Goal: Download file/media

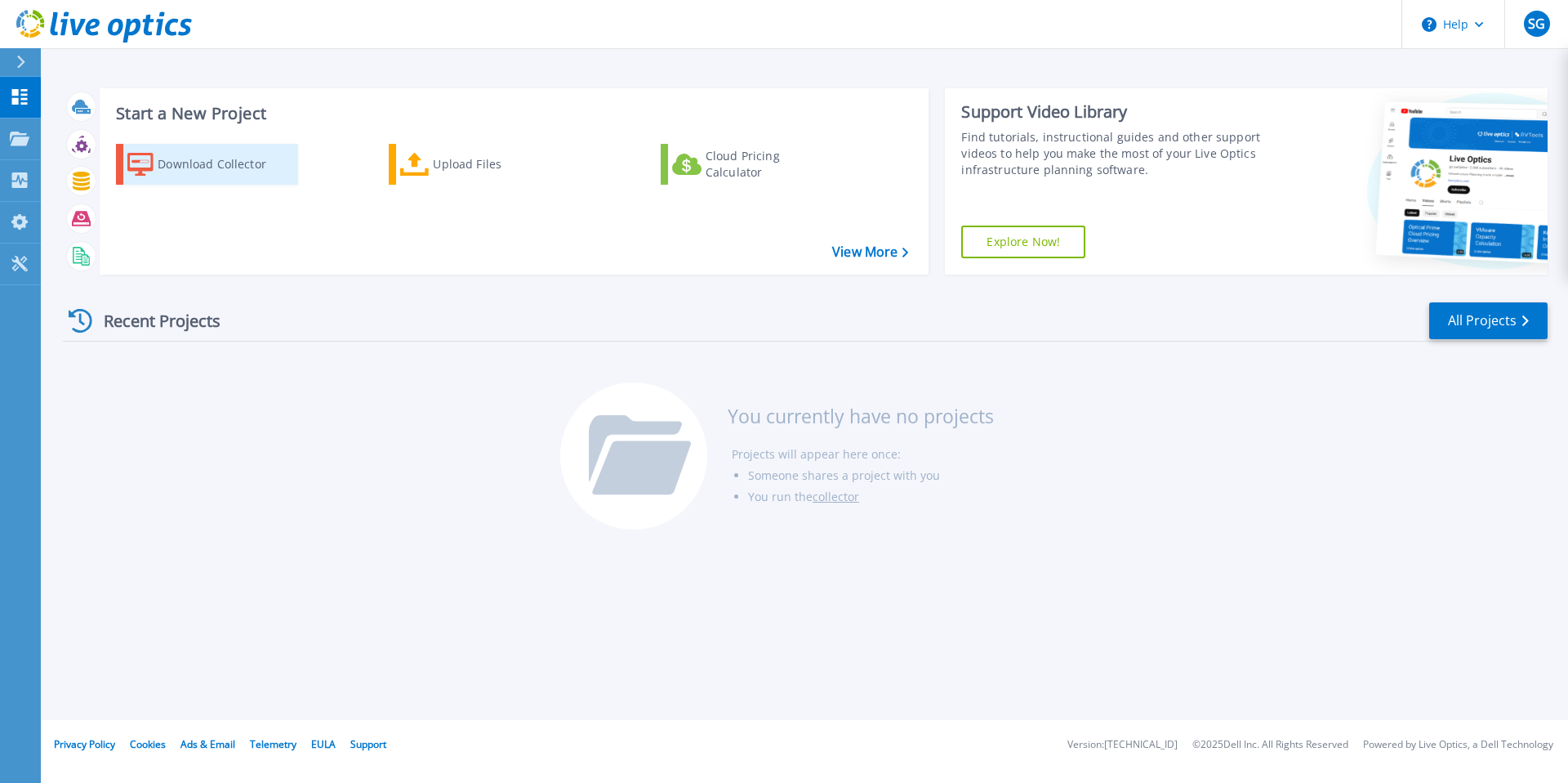
click at [195, 165] on div "Download Collector" at bounding box center [223, 163] width 131 height 32
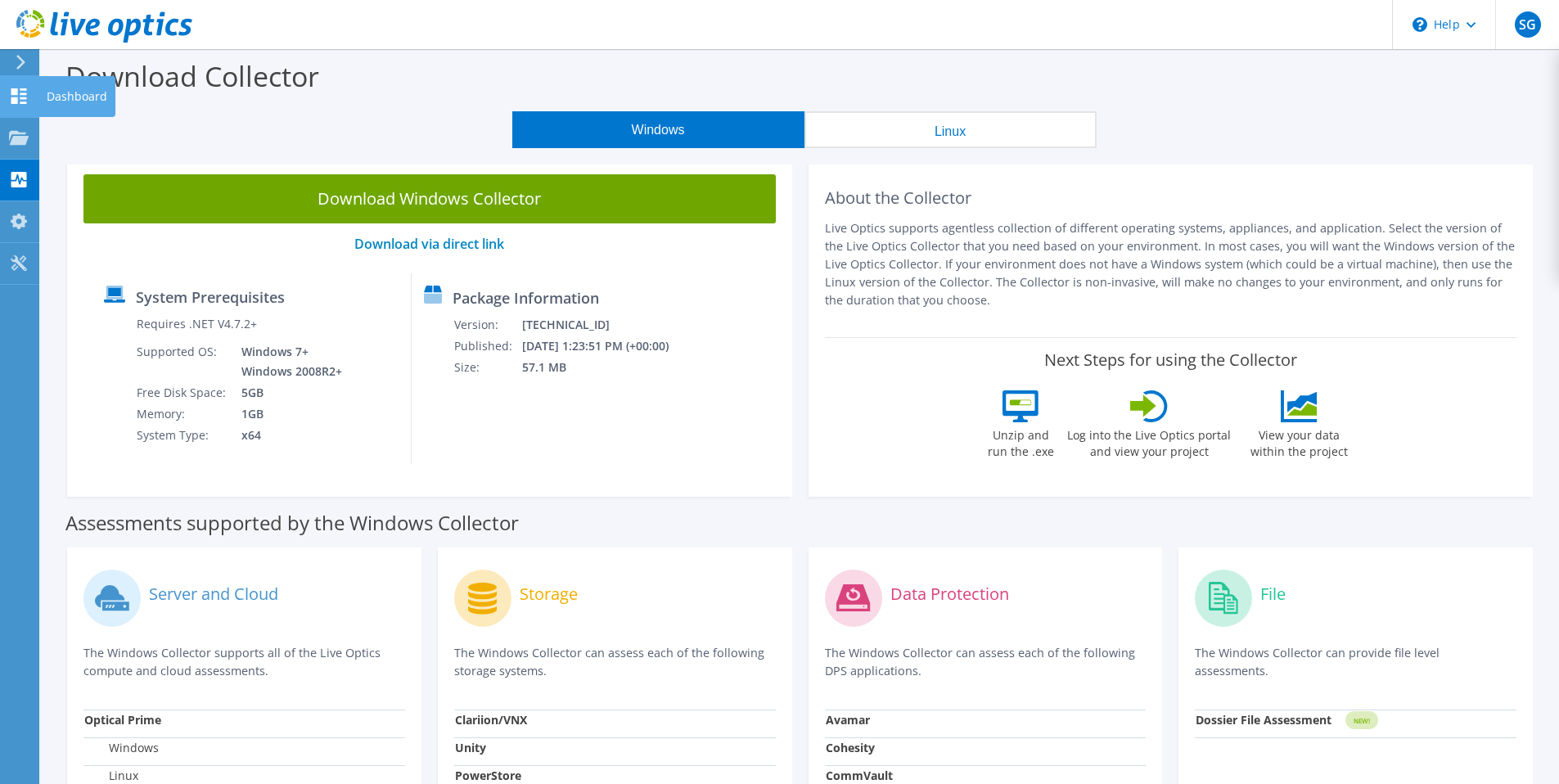
click at [13, 101] on use at bounding box center [19, 96] width 16 height 16
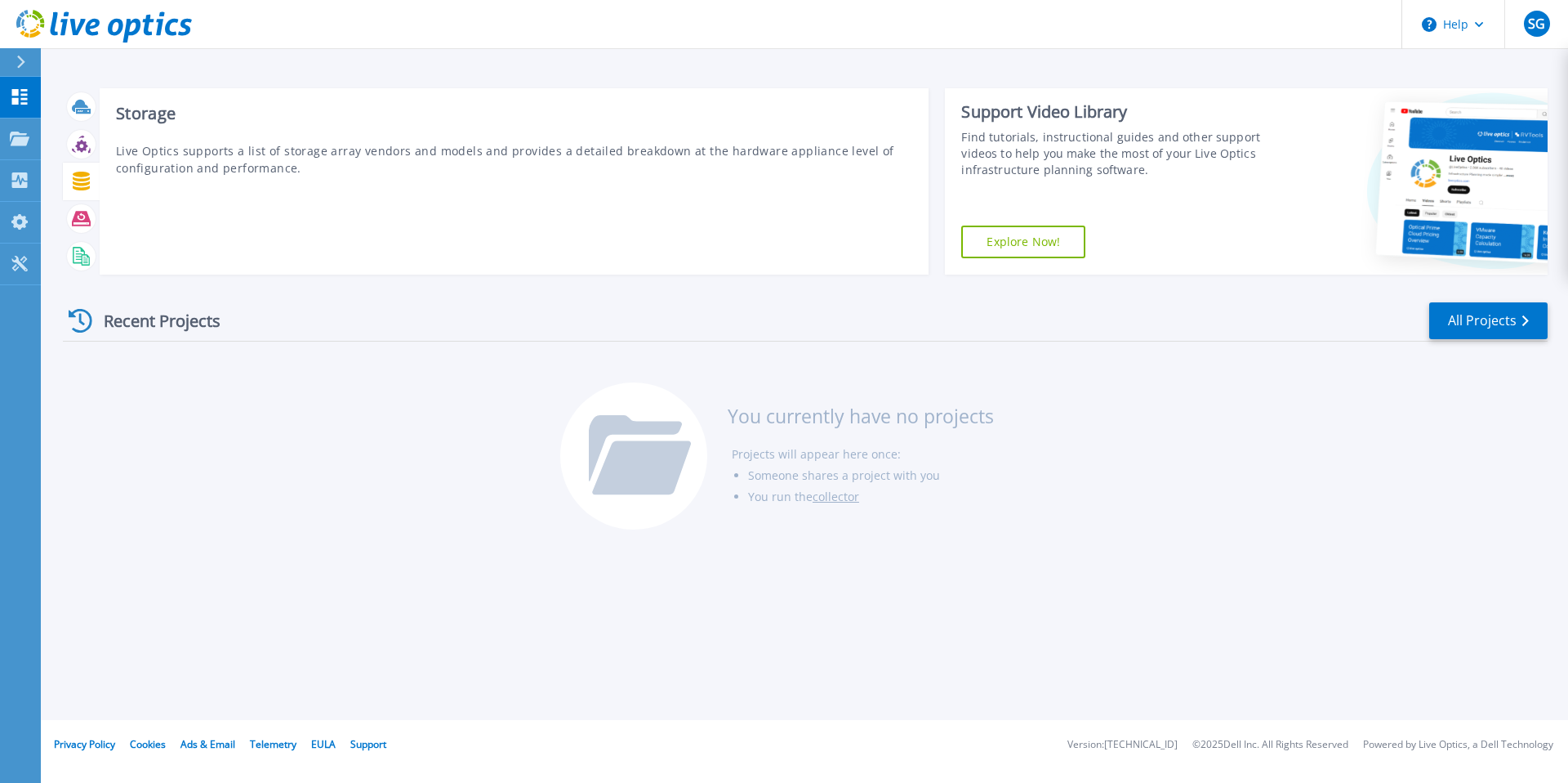
click at [175, 168] on p "Live Optics supports a list of storage array vendors and models and provides a …" at bounding box center [515, 159] width 798 height 34
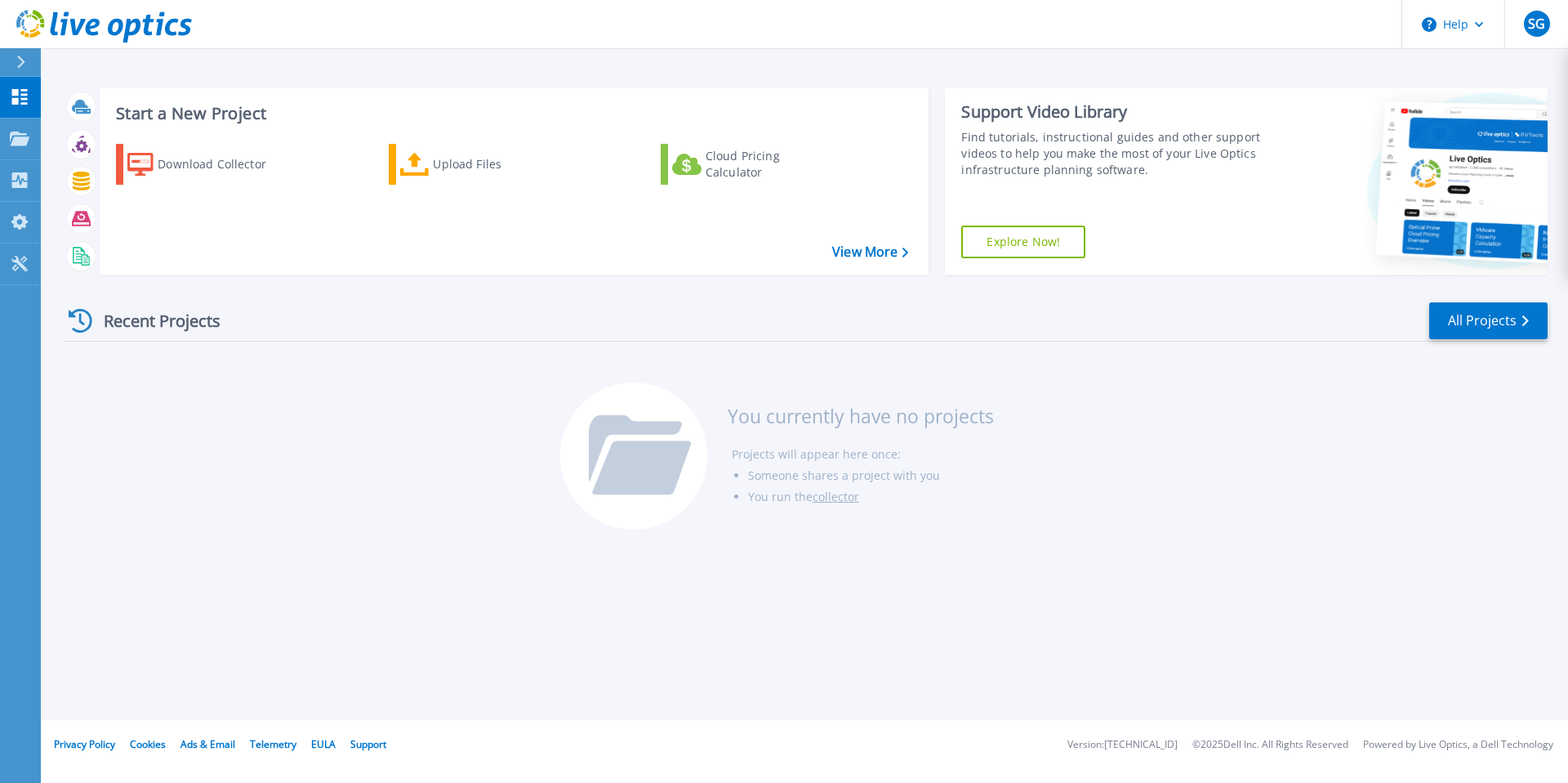
click at [266, 425] on div "Recent Projects All Projects You currently have no projects Projects will appea…" at bounding box center [805, 417] width 1485 height 258
click at [62, 177] on p "Collectors" at bounding box center [70, 181] width 54 height 43
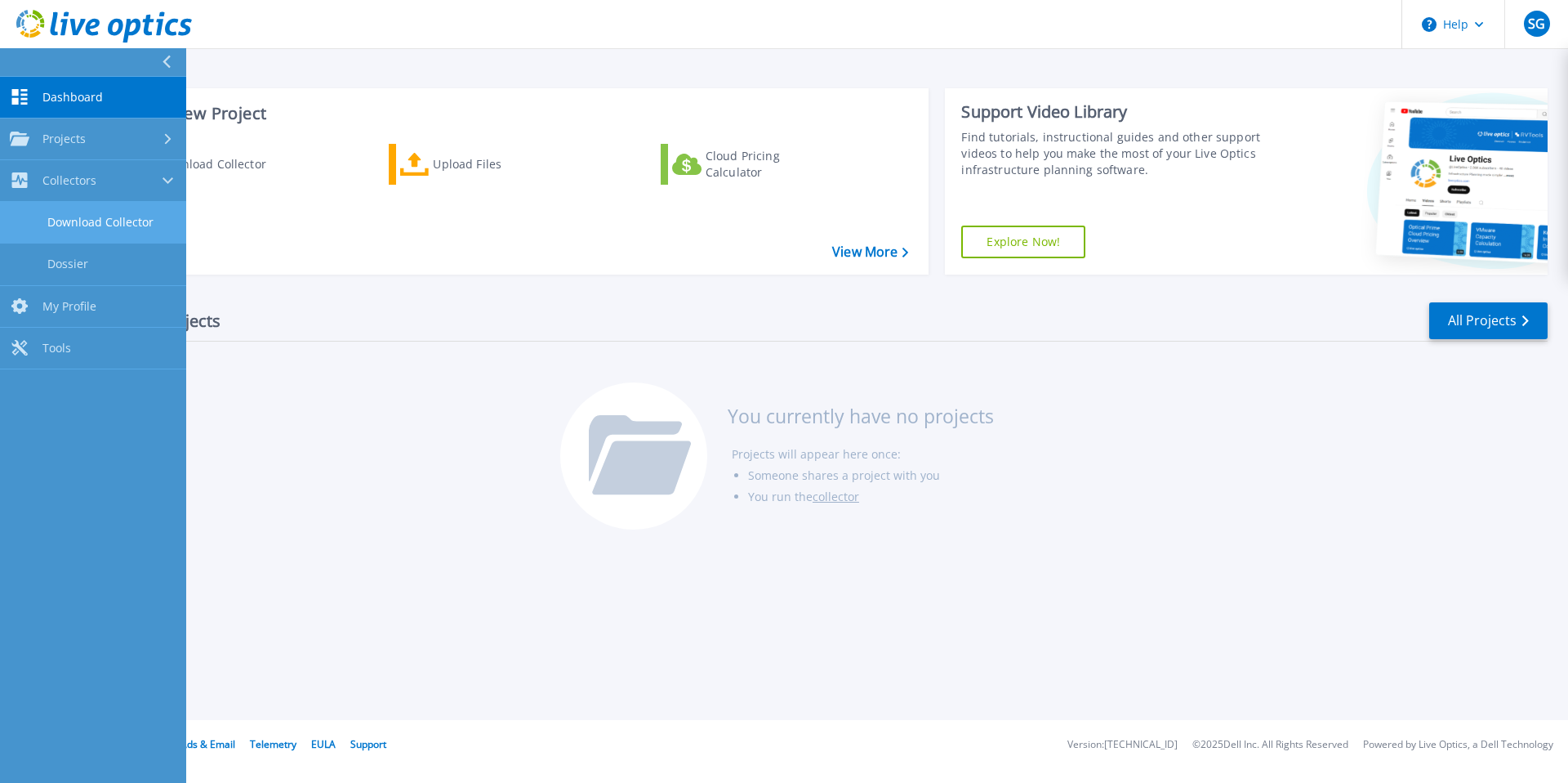
click at [90, 216] on link "Download Collector" at bounding box center [92, 223] width 186 height 42
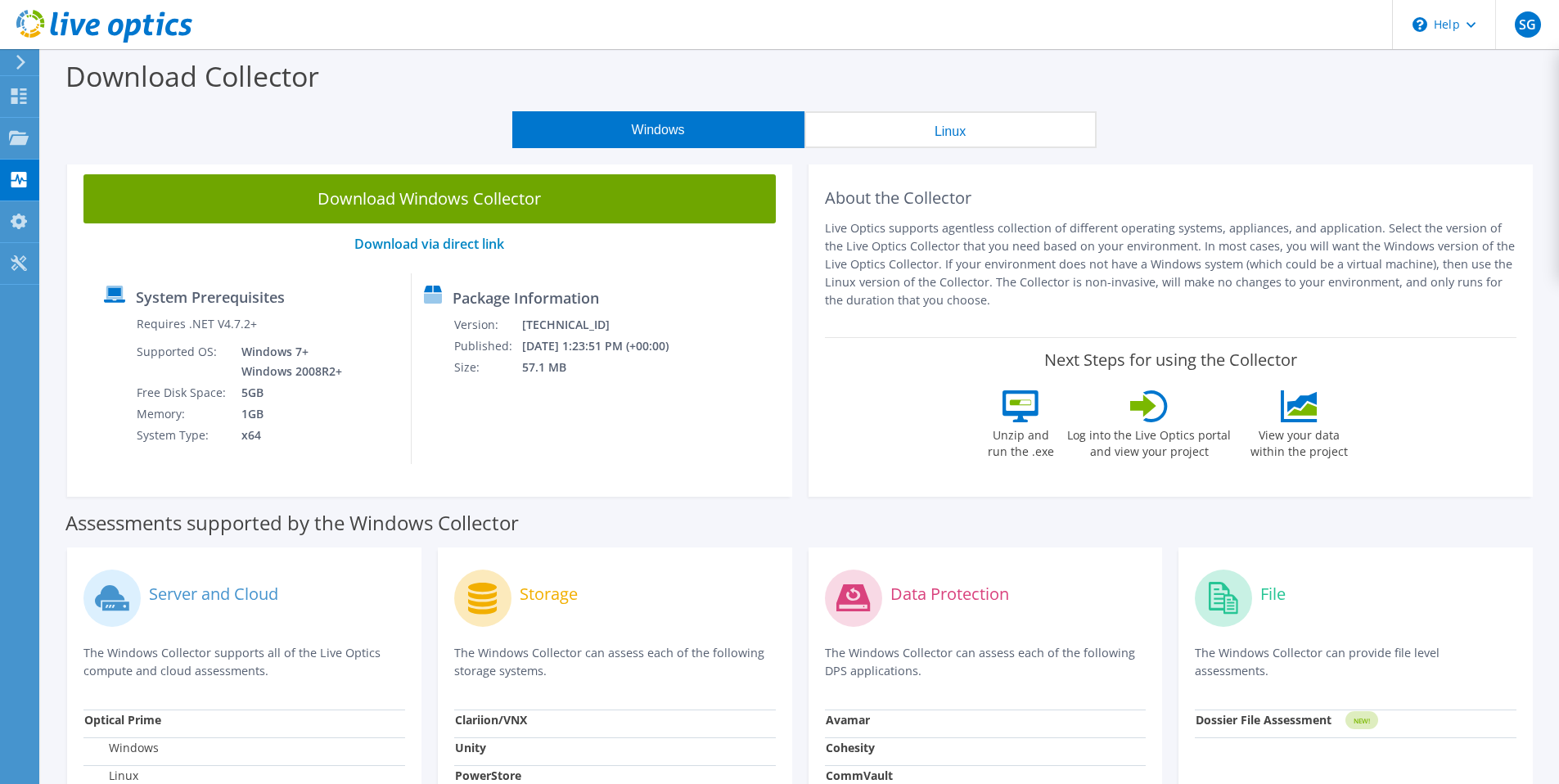
click at [937, 132] on button "Linux" at bounding box center [950, 129] width 292 height 37
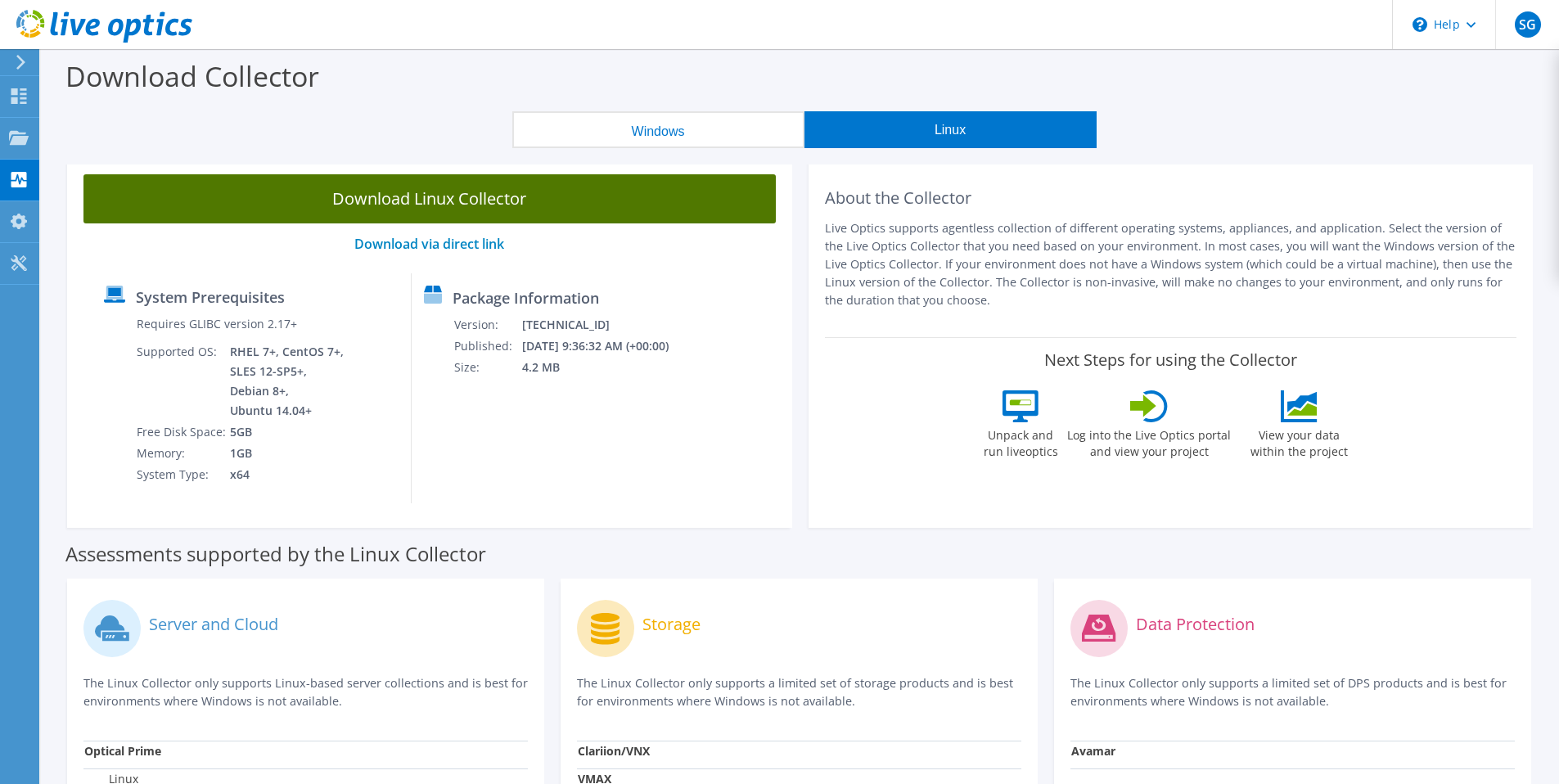
click at [631, 201] on link "Download Linux Collector" at bounding box center [429, 198] width 693 height 49
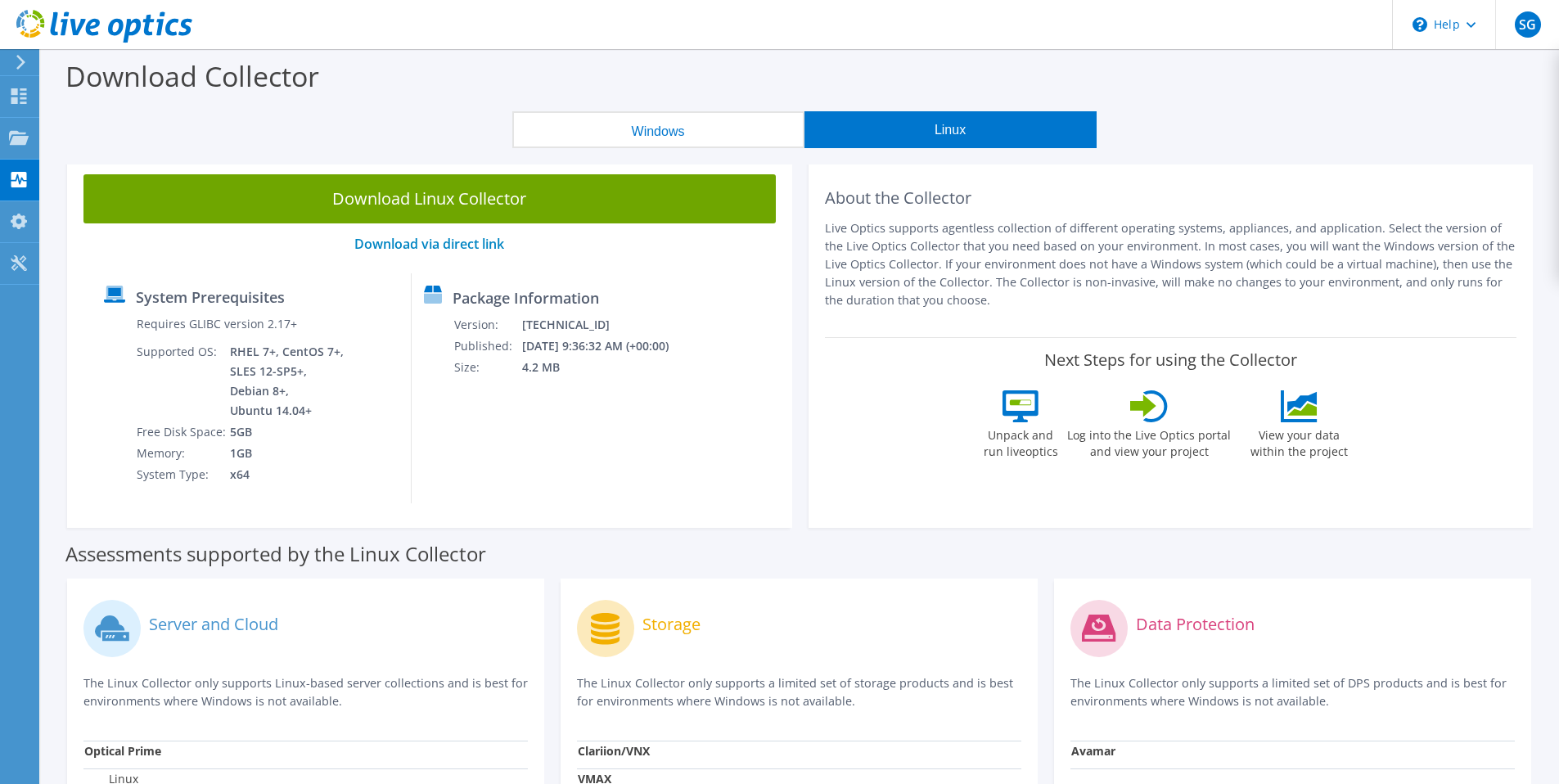
click at [611, 127] on button "Windows" at bounding box center [658, 129] width 292 height 37
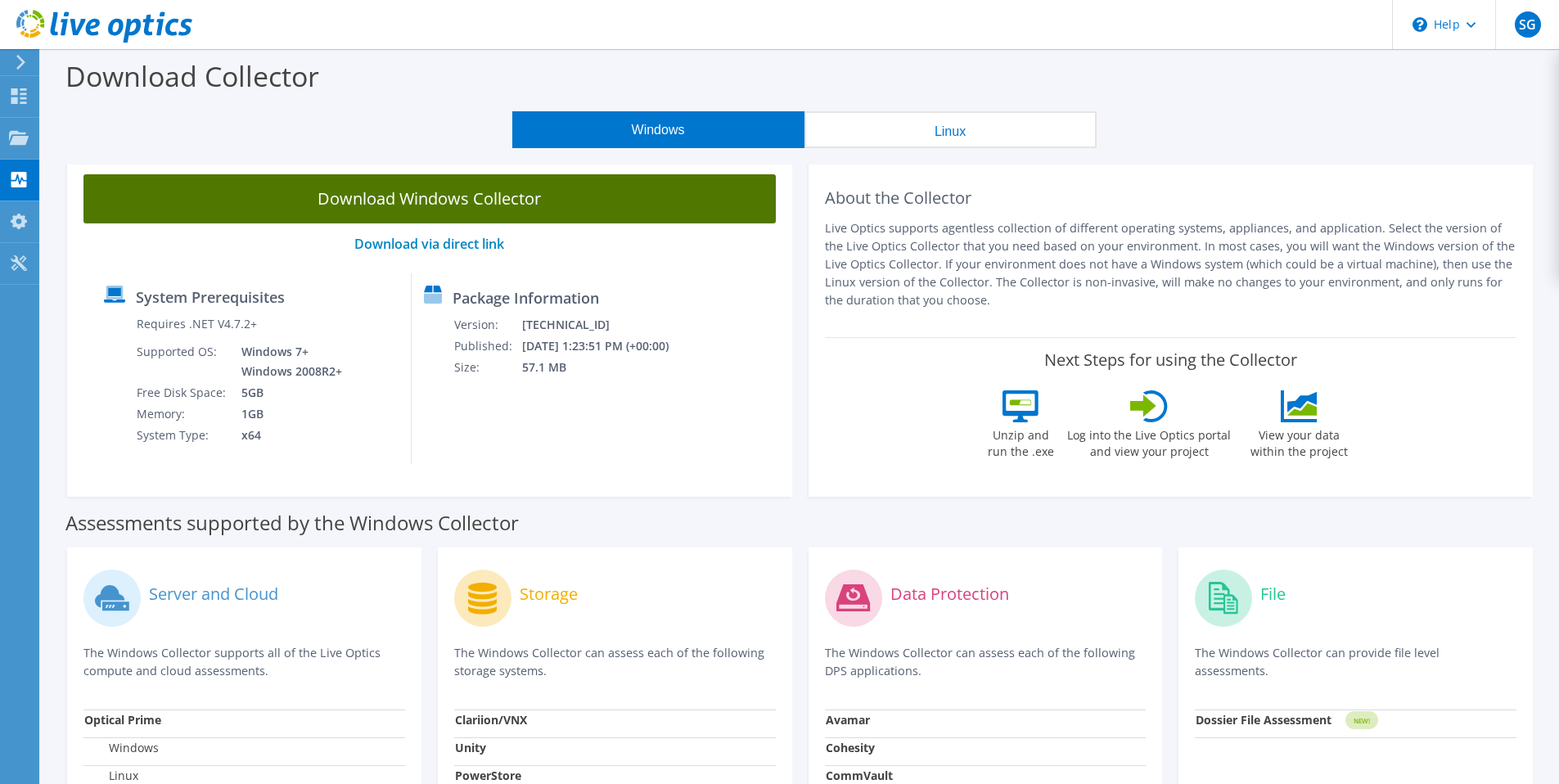
click at [600, 191] on link "Download Windows Collector" at bounding box center [429, 198] width 693 height 49
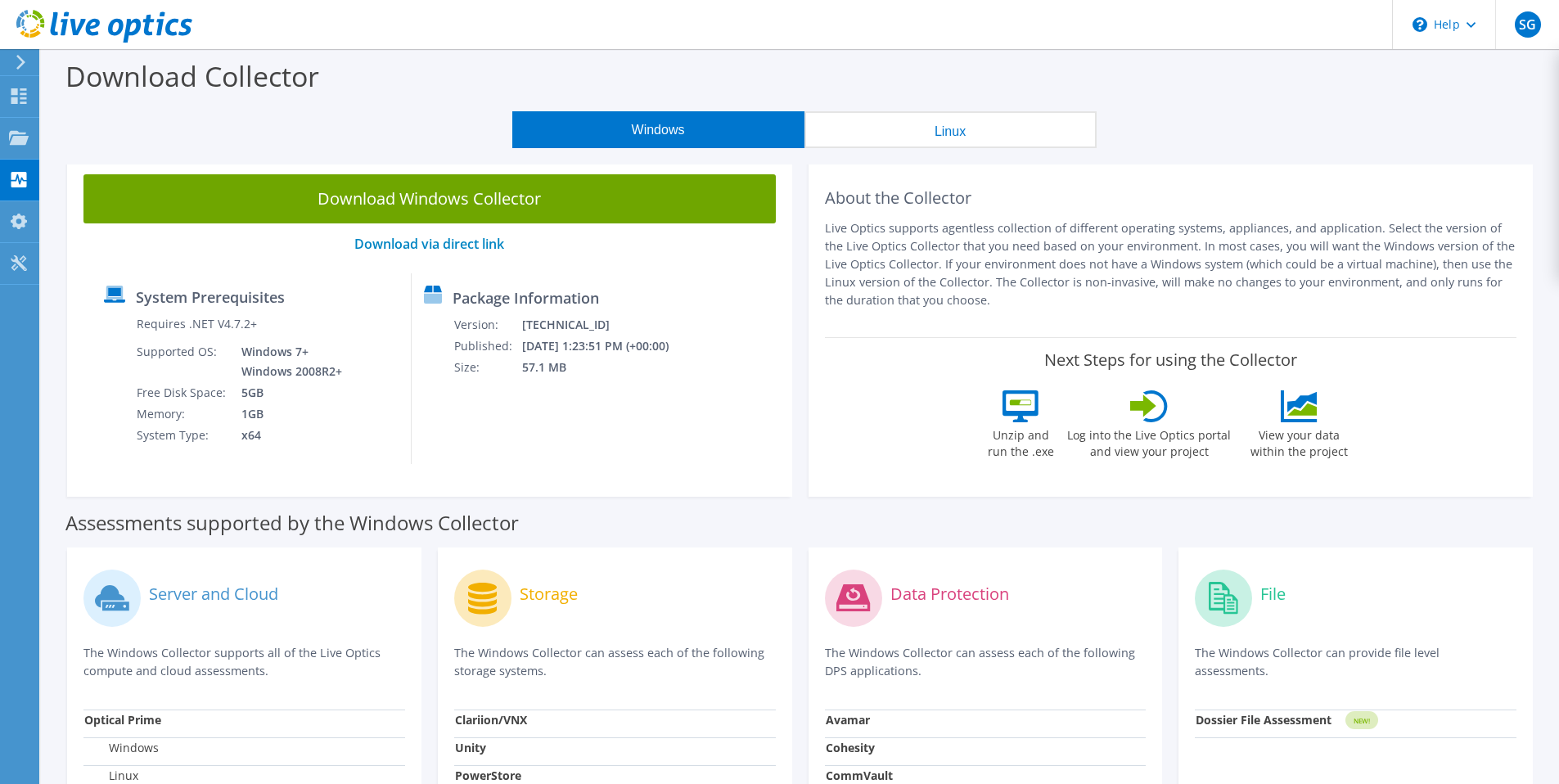
click at [539, 531] on div "Assessments supported by the Windows Collector" at bounding box center [800, 518] width 1469 height 41
click at [532, 532] on div "Assessments supported by the Windows Collector" at bounding box center [800, 518] width 1469 height 41
click at [525, 524] on div "Assessments supported by the Windows Collector" at bounding box center [800, 518] width 1469 height 41
click at [1023, 434] on label "Unzip and run the .exe" at bounding box center [1020, 441] width 75 height 38
click at [9, 93] on icon at bounding box center [18, 96] width 19 height 16
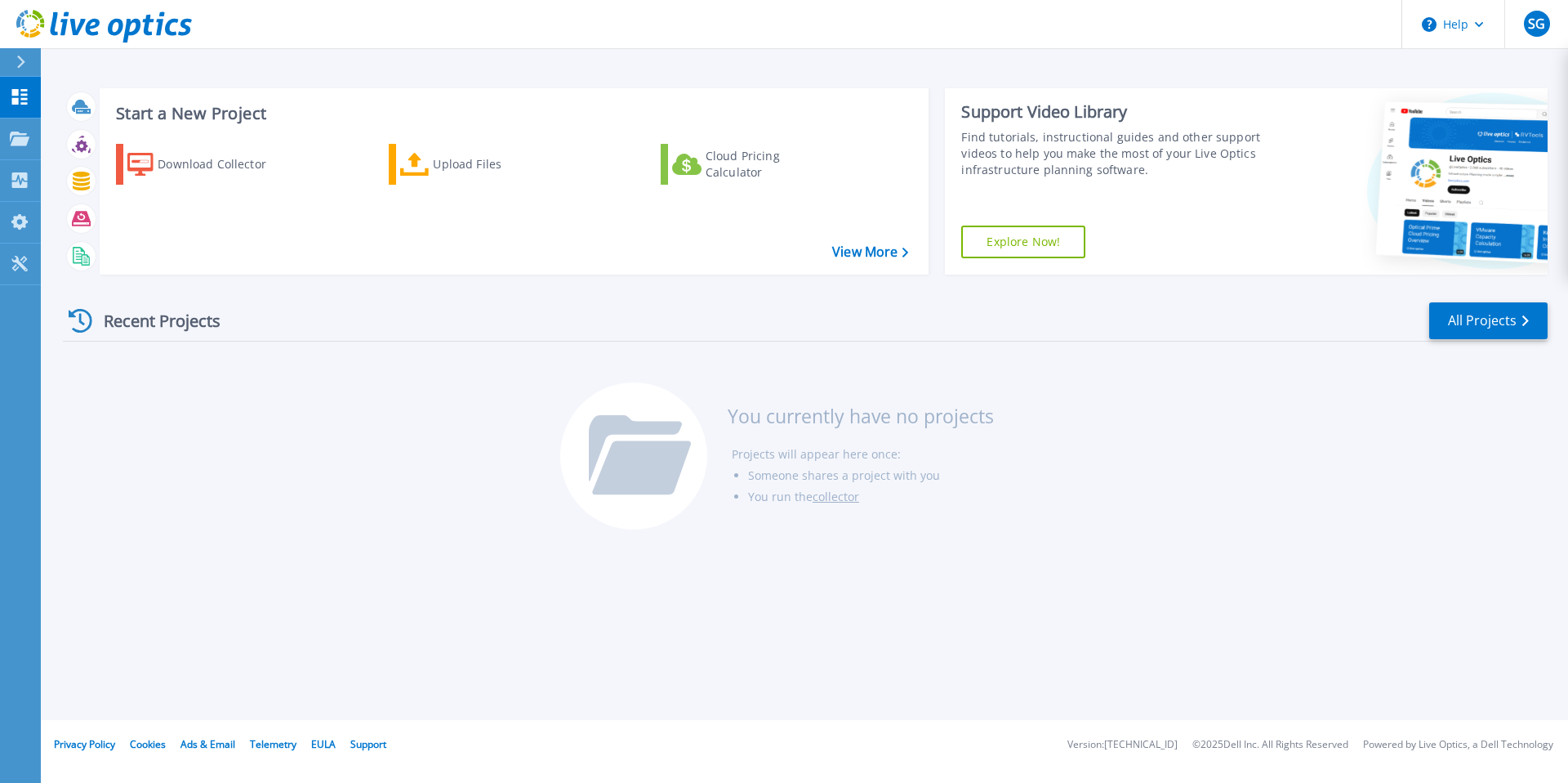
click at [1061, 234] on link "Explore Now!" at bounding box center [1024, 241] width 124 height 32
click at [21, 107] on link "Dashboard Dashboard" at bounding box center [20, 98] width 41 height 42
